Goal: Subscribe to service/newsletter

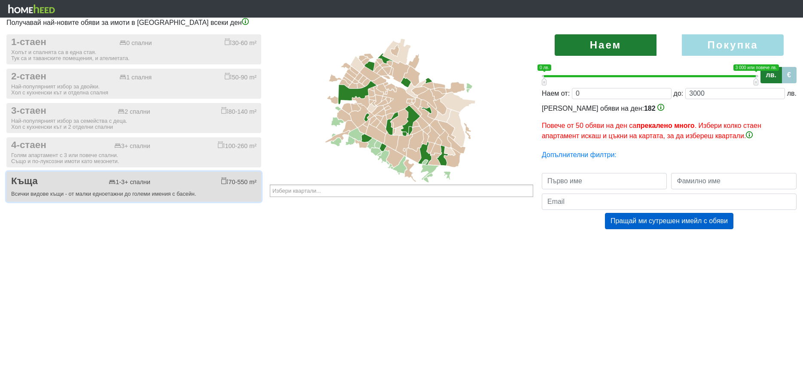
click at [68, 190] on button "Къща 1-3+ спални 70-550 m² Всички видове къщи - от малки едноетажни до големи и…" at bounding box center [133, 187] width 255 height 30
checkbox input "true"
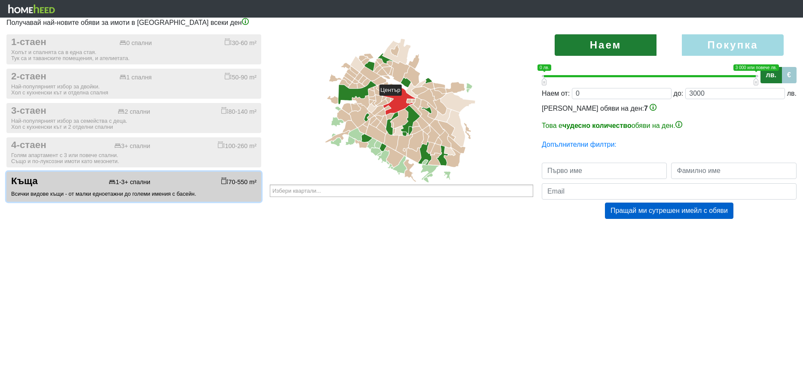
click at [405, 100] on icon at bounding box center [399, 100] width 32 height 28
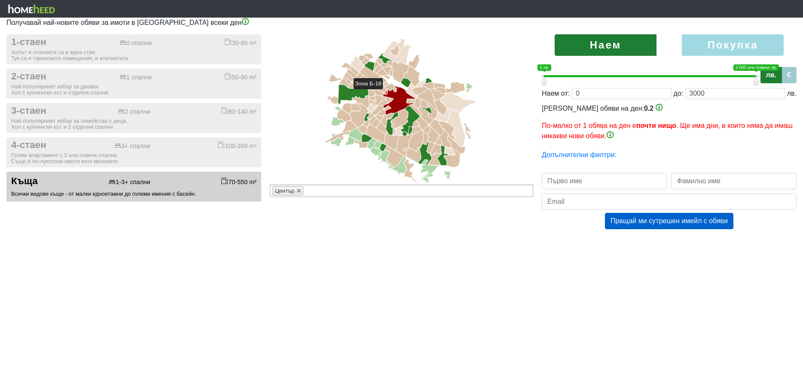
click at [387, 93] on icon at bounding box center [386, 92] width 2 height 3
click at [384, 98] on icon at bounding box center [383, 99] width 4 height 4
click at [389, 99] on icon at bounding box center [388, 100] width 4 height 6
click at [391, 100] on icon at bounding box center [391, 99] width 3 height 3
click at [384, 103] on icon at bounding box center [381, 102] width 11 height 7
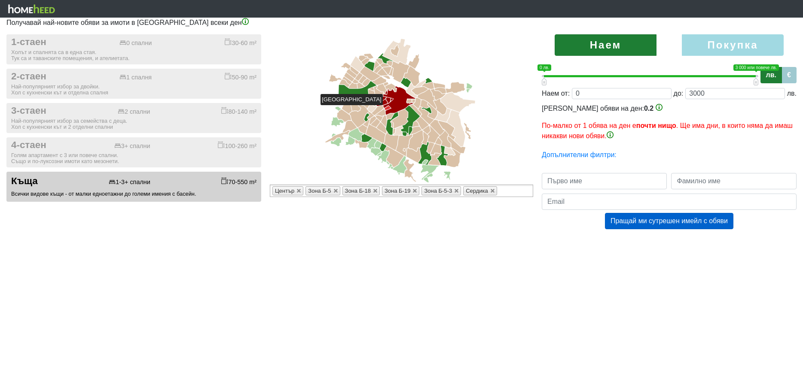
click at [387, 109] on icon at bounding box center [387, 108] width 6 height 4
click at [391, 116] on icon at bounding box center [389, 116] width 7 height 6
click at [402, 119] on icon at bounding box center [399, 118] width 17 height 19
click at [409, 101] on icon at bounding box center [409, 101] width 5 height 4
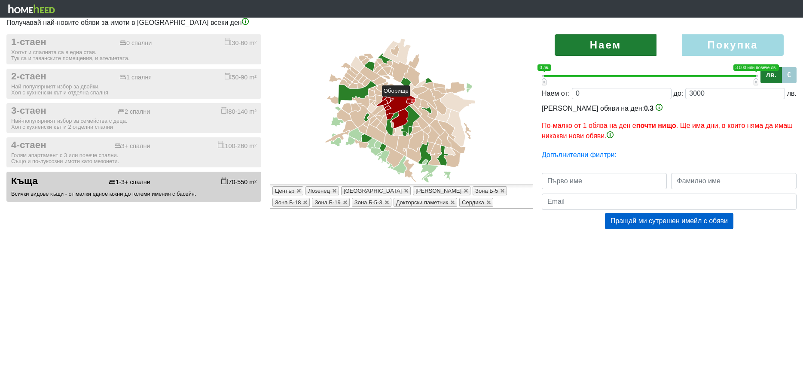
click at [414, 101] on icon at bounding box center [413, 100] width 3 height 3
click at [416, 108] on icon at bounding box center [415, 110] width 12 height 12
click at [416, 124] on icon at bounding box center [416, 124] width 6 height 6
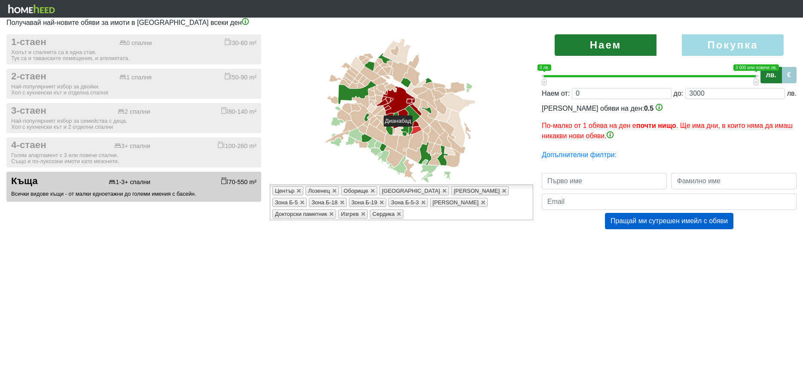
click at [416, 131] on icon at bounding box center [416, 130] width 11 height 8
click at [420, 120] on icon at bounding box center [422, 123] width 13 height 13
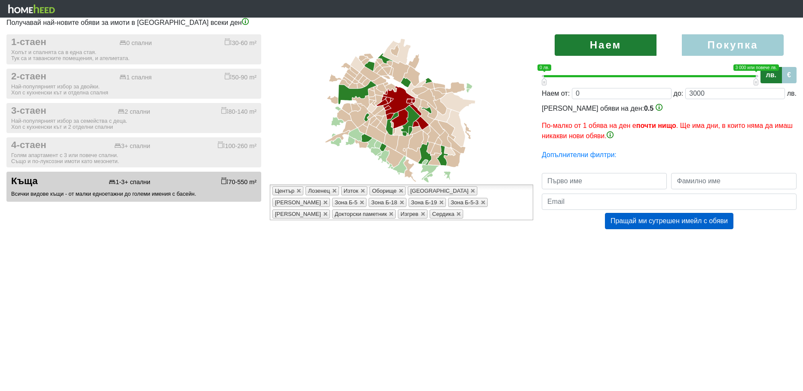
click at [728, 43] on label "Покупка" at bounding box center [733, 44] width 102 height 21
radio input "true"
type input "0;2000000"
type input "2000000"
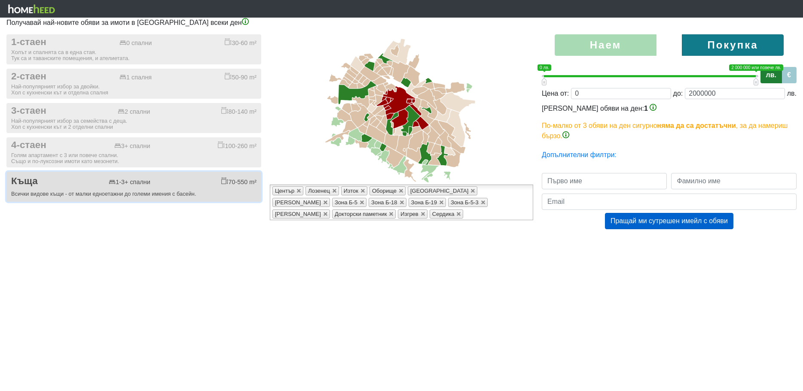
click at [236, 183] on div "70-550 m²" at bounding box center [238, 181] width 35 height 9
checkbox input "false"
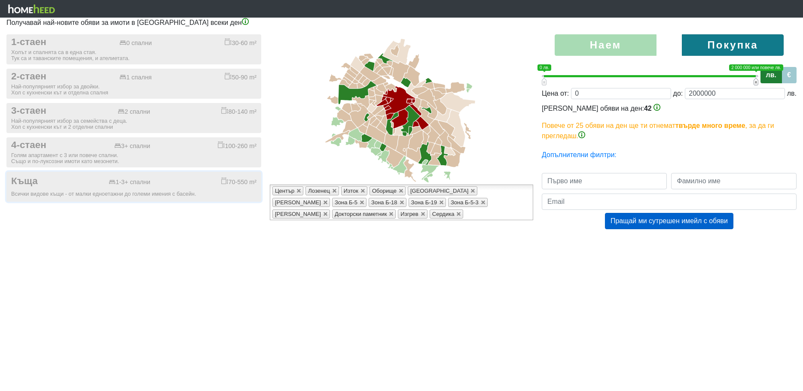
type input "0;1980000"
type input "1980000"
type input "0;1960000"
type input "1960000"
type input "0;1940000"
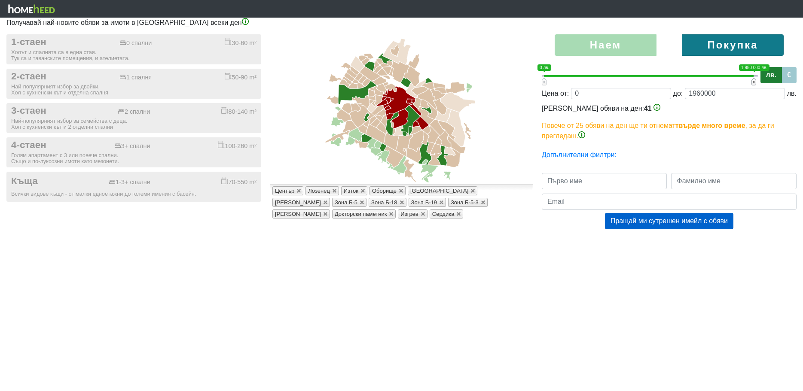
type input "1940000"
type input "0;1920000"
type input "1920000"
type input "0;1900000"
type input "1900000"
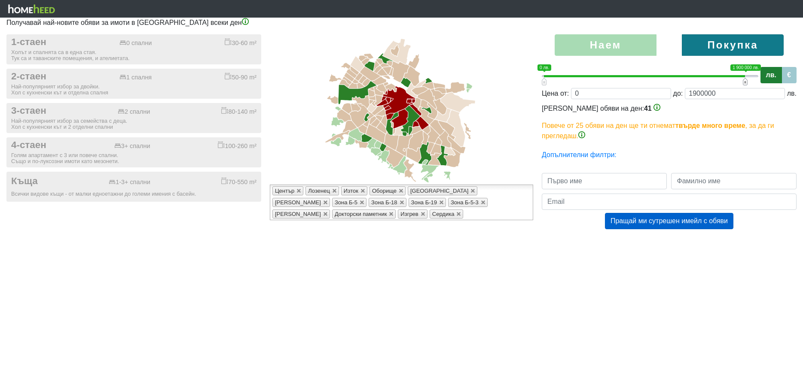
type input "0;1920000"
type input "1920000"
type input "0;1940000"
type input "1940000"
type input "0;1980000"
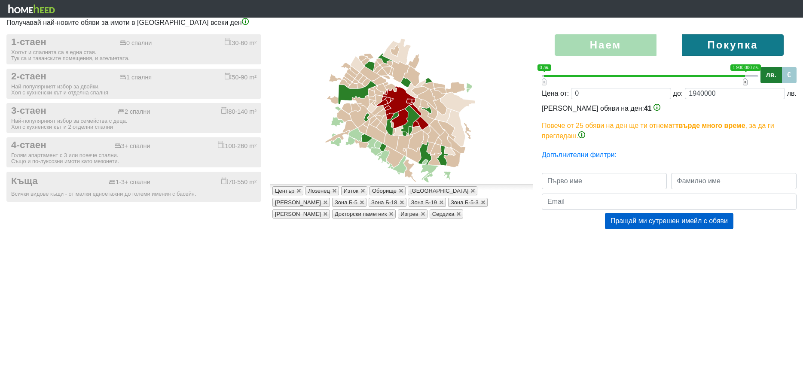
type input "1980000"
type input "0;2000000"
type input "2000000"
drag, startPoint x: 756, startPoint y: 82, endPoint x: 774, endPoint y: 82, distance: 18.0
click at [774, 82] on div "0 1 0 лв. 2 000 000 или повече лв. 0 лв. — 2 000 000 или повече лв. 0;2000000 л…" at bounding box center [669, 74] width 255 height 21
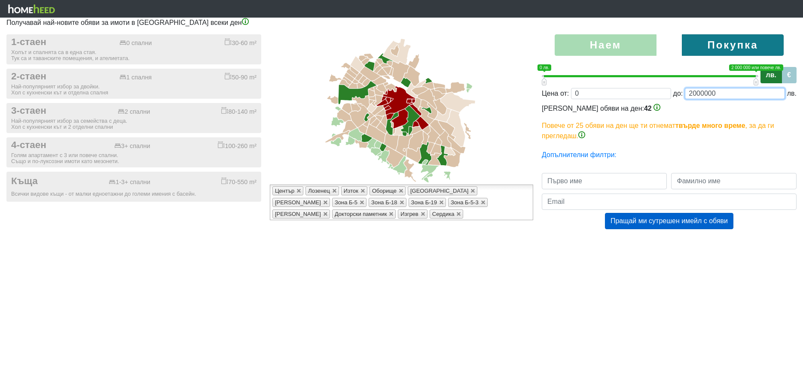
click at [692, 91] on input "2000000" at bounding box center [735, 93] width 100 height 11
click at [704, 94] on input "2000000" at bounding box center [735, 93] width 100 height 11
click at [717, 94] on input "2000000" at bounding box center [735, 93] width 100 height 11
click at [658, 114] on div "[PERSON_NAME] обяви на ден: 42 По-малко от 1 обява на ден е почти нищо . Ще има…" at bounding box center [669, 123] width 255 height 38
click at [587, 157] on link "Допълнителни филтри:" at bounding box center [579, 154] width 75 height 7
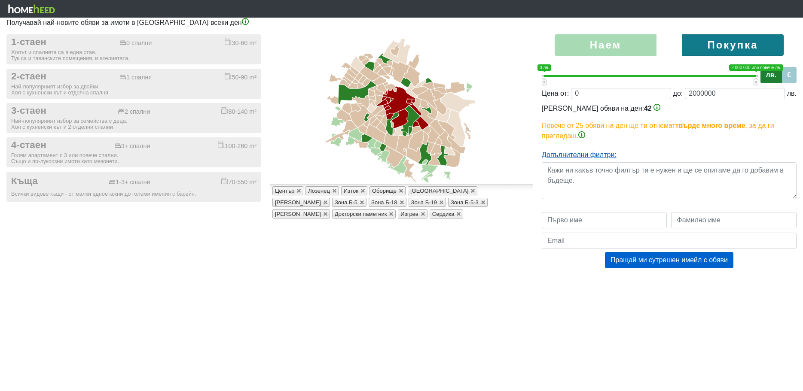
click at [589, 157] on link "Допълнителни филтри:" at bounding box center [579, 154] width 75 height 7
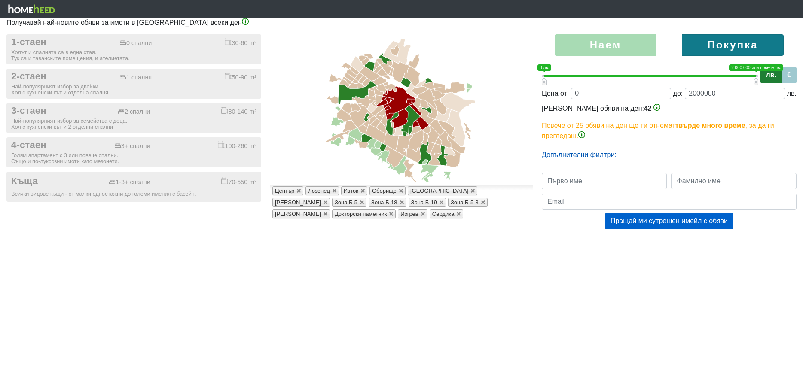
click at [590, 156] on link "Допълнителни филтри:" at bounding box center [579, 154] width 75 height 7
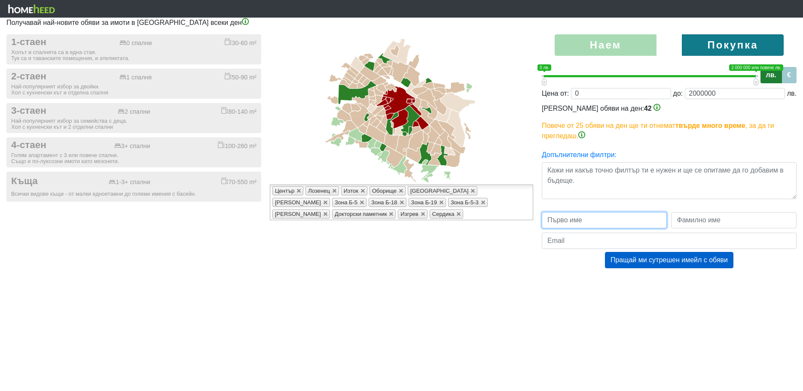
click at [571, 219] on input "text" at bounding box center [604, 220] width 125 height 16
type input "[PERSON_NAME]"
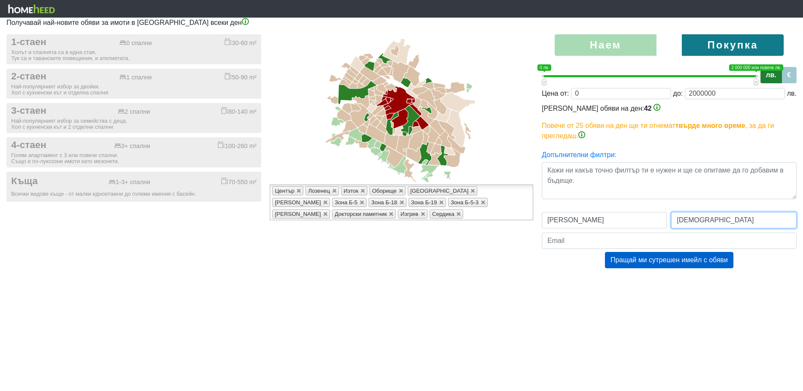
type input "[DEMOGRAPHIC_DATA]"
click at [562, 242] on input "email" at bounding box center [669, 241] width 255 height 16
type input "[EMAIL_ADDRESS][DOMAIN_NAME]"
click at [551, 286] on html "Получавай най-новите обяви за имоти в [GEOGRAPHIC_DATA] всеки ден 1-стаен 0 спа…" at bounding box center [401, 143] width 803 height 286
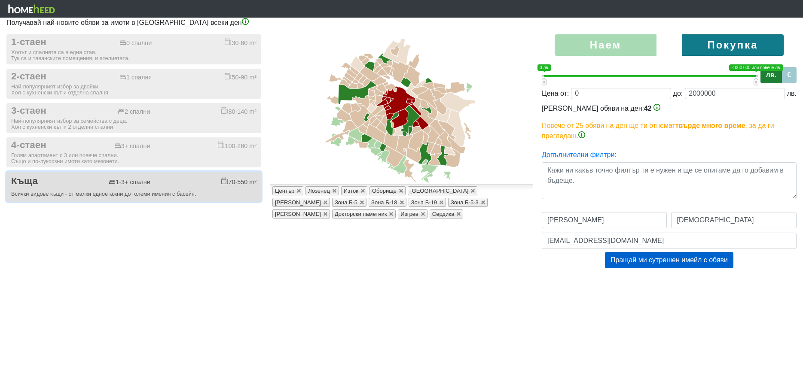
click at [126, 201] on button "Къща 1-3+ спални 70-550 m² Всички видове къщи - от малки едноетажни до големи и…" at bounding box center [133, 187] width 255 height 30
checkbox input "true"
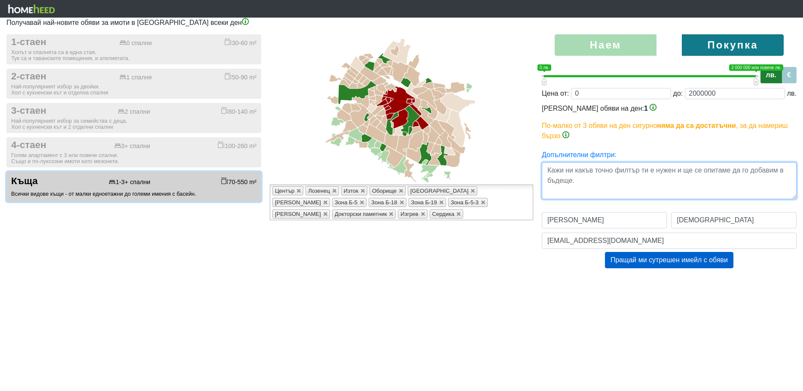
click at [601, 173] on textarea at bounding box center [669, 180] width 255 height 37
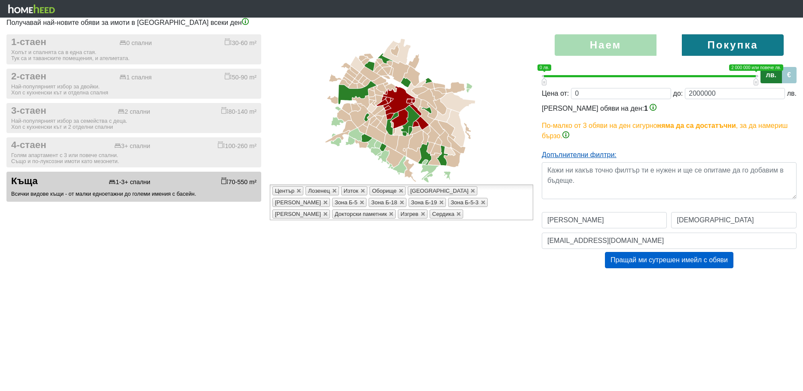
click at [595, 157] on link "Допълнителни филтри:" at bounding box center [579, 154] width 75 height 7
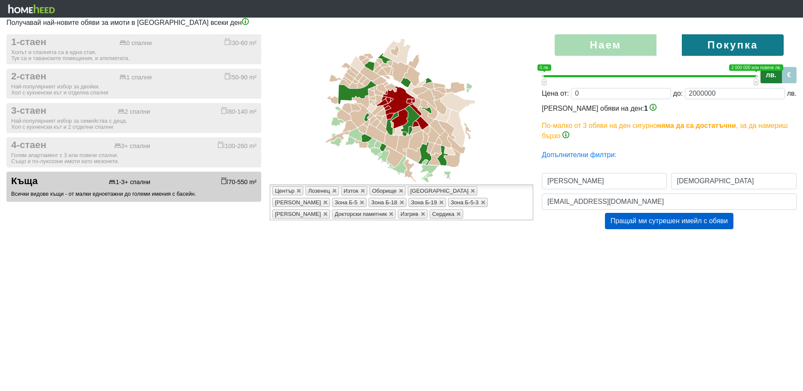
click at [535, 247] on html "Получавай най-новите обяви за имоти в [GEOGRAPHIC_DATA] всеки ден 1-стаен 0 спа…" at bounding box center [401, 123] width 803 height 247
click at [528, 247] on html "Получавай най-новите обяви за имоти в [GEOGRAPHIC_DATA] всеки ден 1-стаен 0 спа…" at bounding box center [401, 123] width 803 height 247
click at [680, 221] on button "Пращай ми сутрешен имейл с обяви" at bounding box center [669, 221] width 128 height 16
